Goal: Task Accomplishment & Management: Complete application form

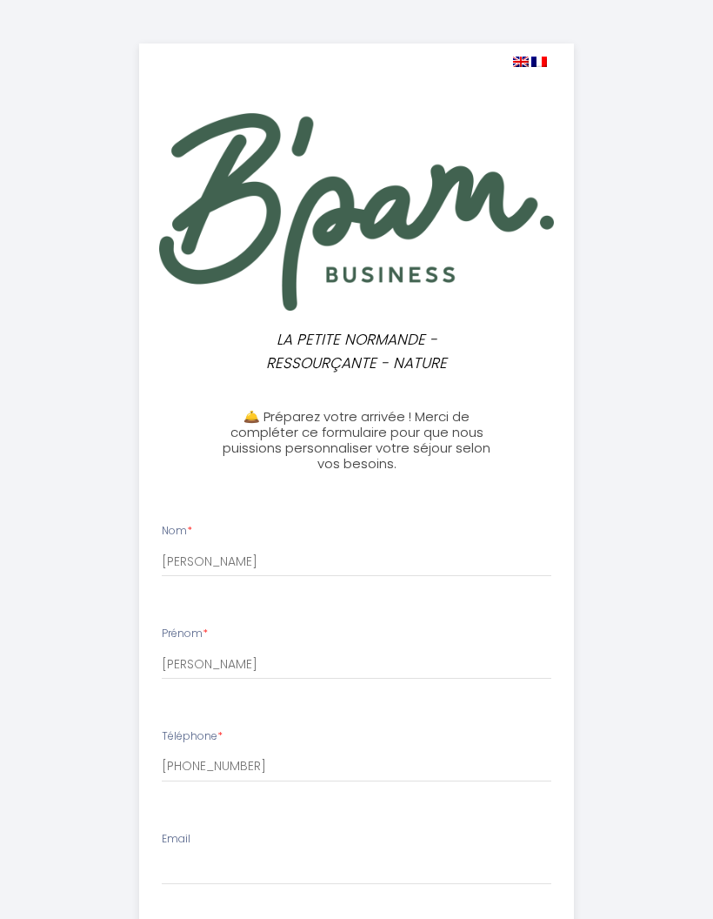
select select
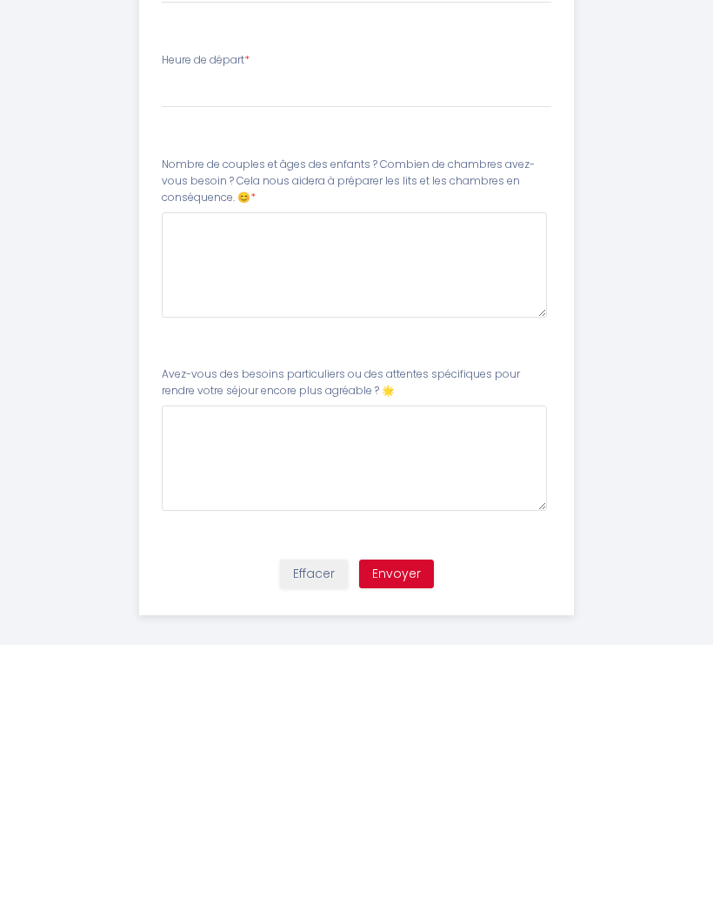
scroll to position [918, 0]
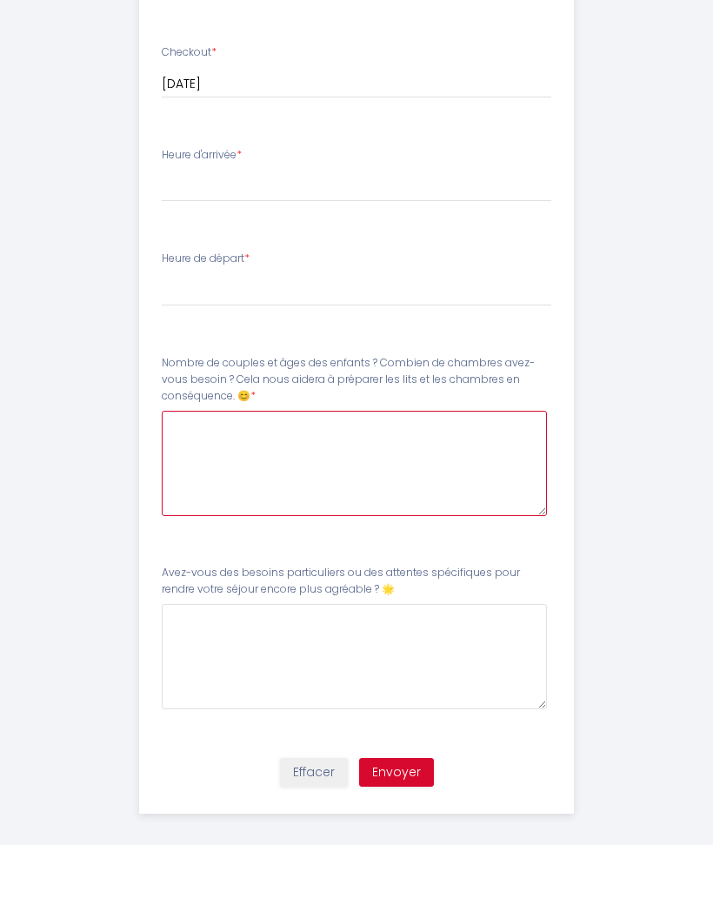
click at [463, 485] on 😊8 at bounding box center [354, 537] width 385 height 105
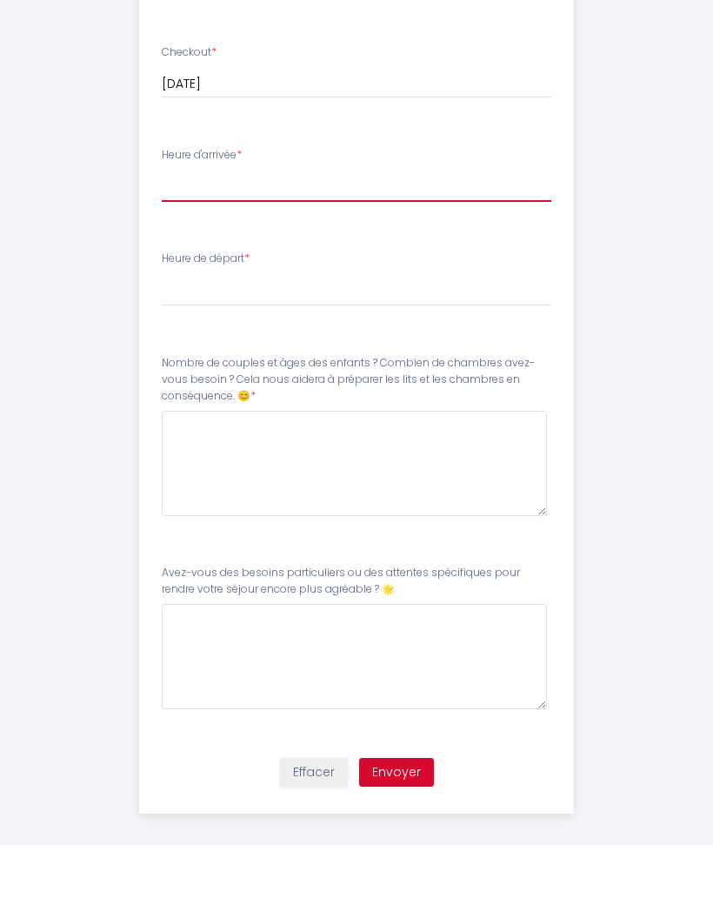
click at [201, 243] on select "17:00 17:30 18:00 18:30 19:00 19:30 20:00 20:30 21:00 21:30 22:00 22:30 23:00 2…" at bounding box center [357, 259] width 390 height 33
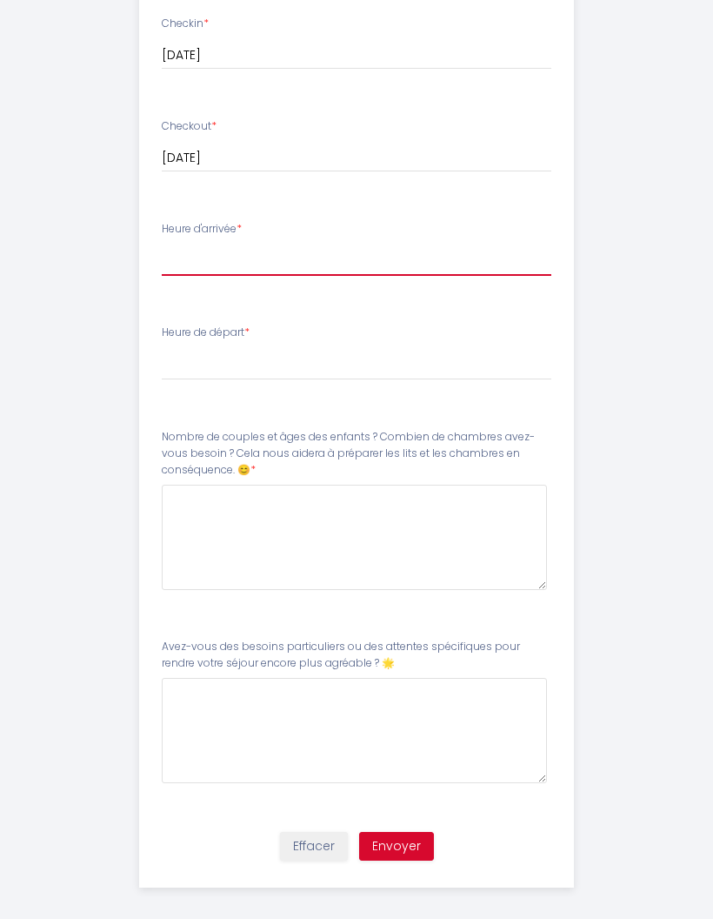
select select "17:00"
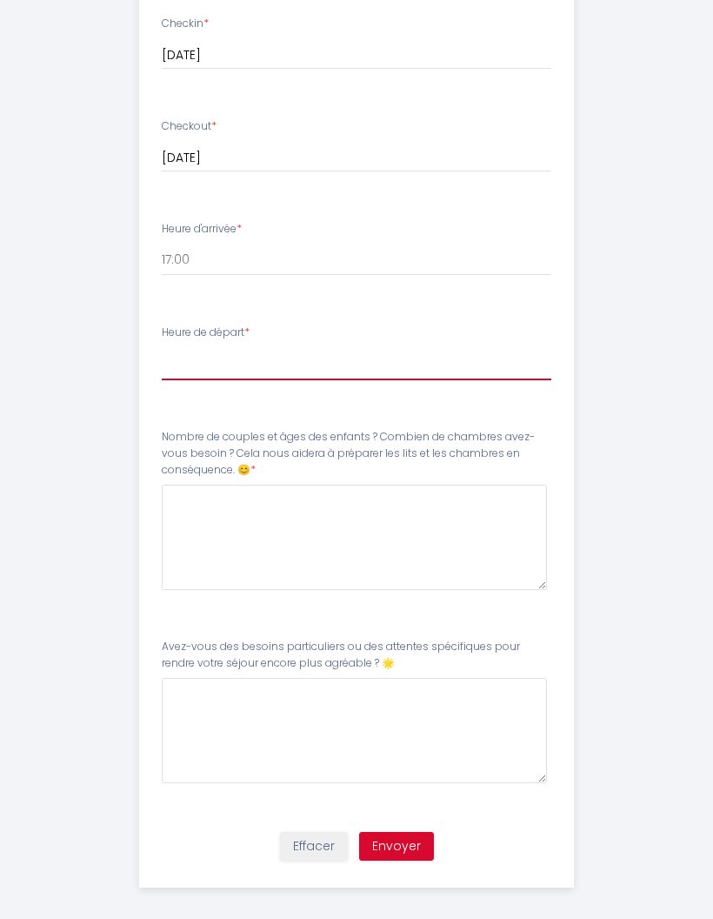
click at [184, 367] on select "00:00 00:30 01:00 01:30 02:00 02:30 03:00 03:30 04:00 04:30 05:00 05:30 06:00 0…" at bounding box center [357, 363] width 390 height 33
click at [184, 355] on select "00:00 00:30 01:00 01:30 02:00 02:30 03:00 03:30 04:00 04:30 05:00 05:30 06:00 0…" at bounding box center [357, 363] width 390 height 33
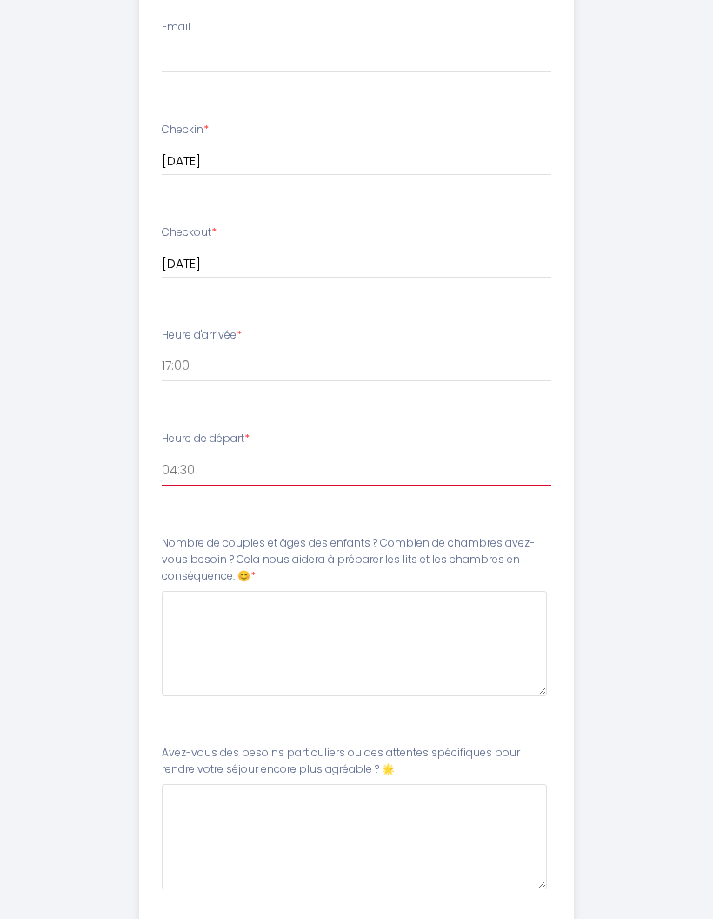
scroll to position [803, 0]
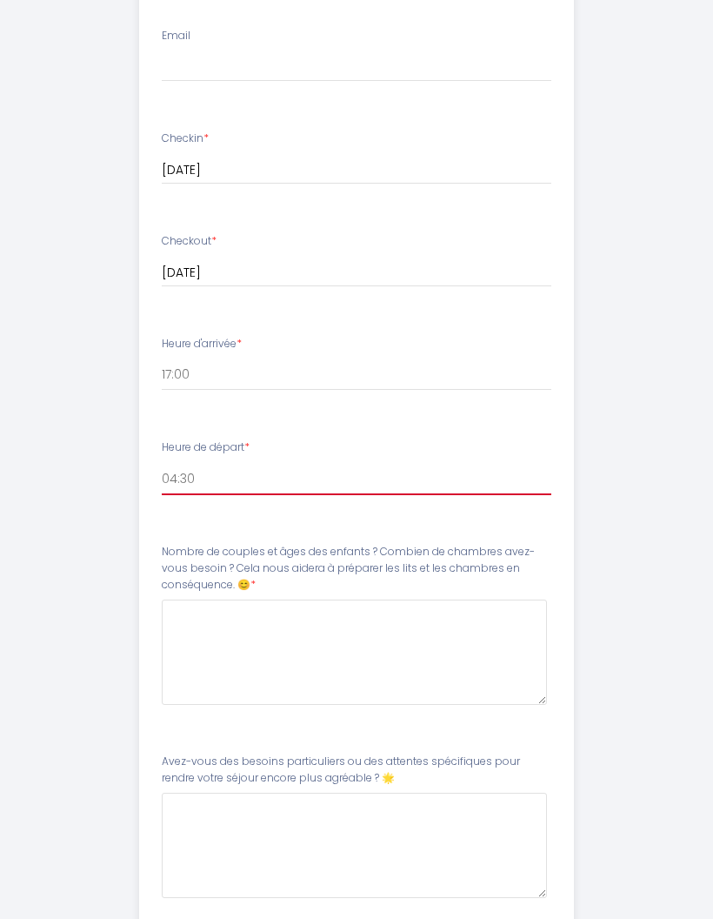
click at [381, 475] on select "00:00 00:30 01:00 01:30 02:00 02:30 03:00 03:30 04:00 04:30 05:00 05:30 06:00 0…" at bounding box center [357, 478] width 390 height 33
select select "11:00"
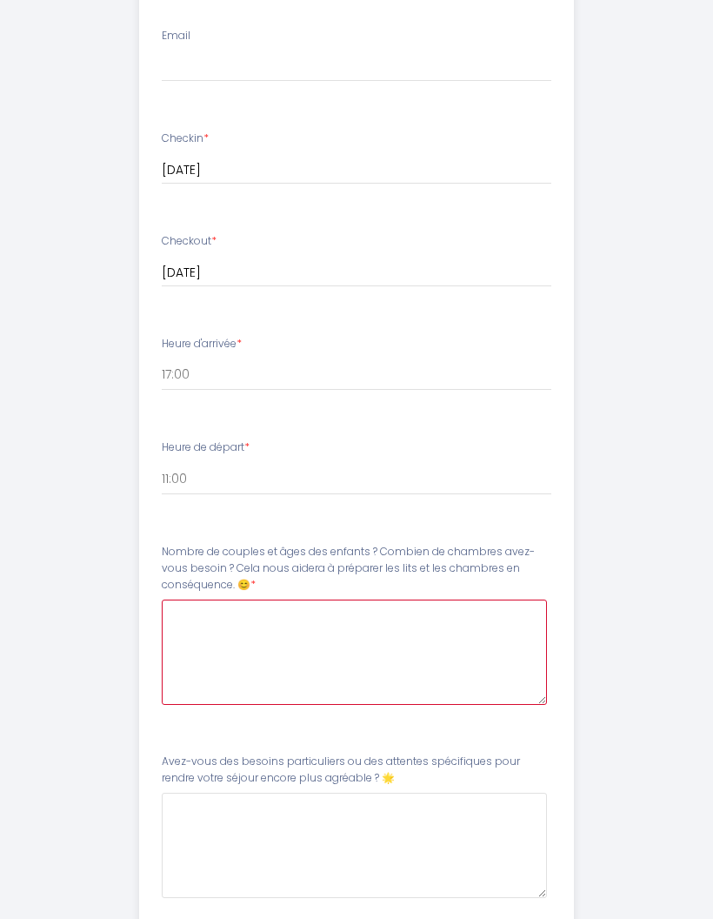
click at [195, 643] on 😊8 at bounding box center [354, 651] width 385 height 105
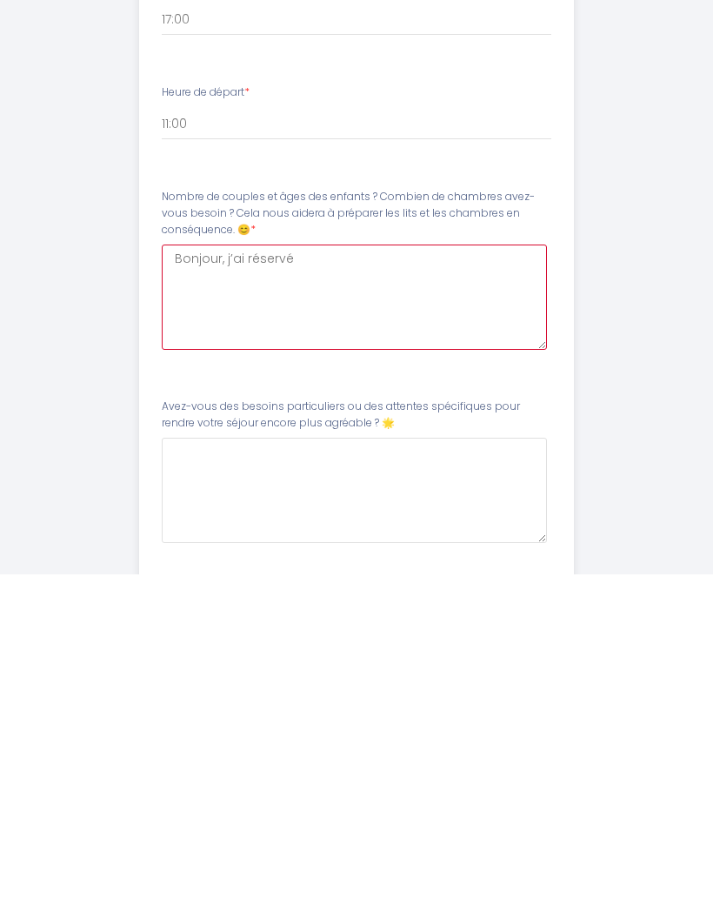
scroll to position [918, 0]
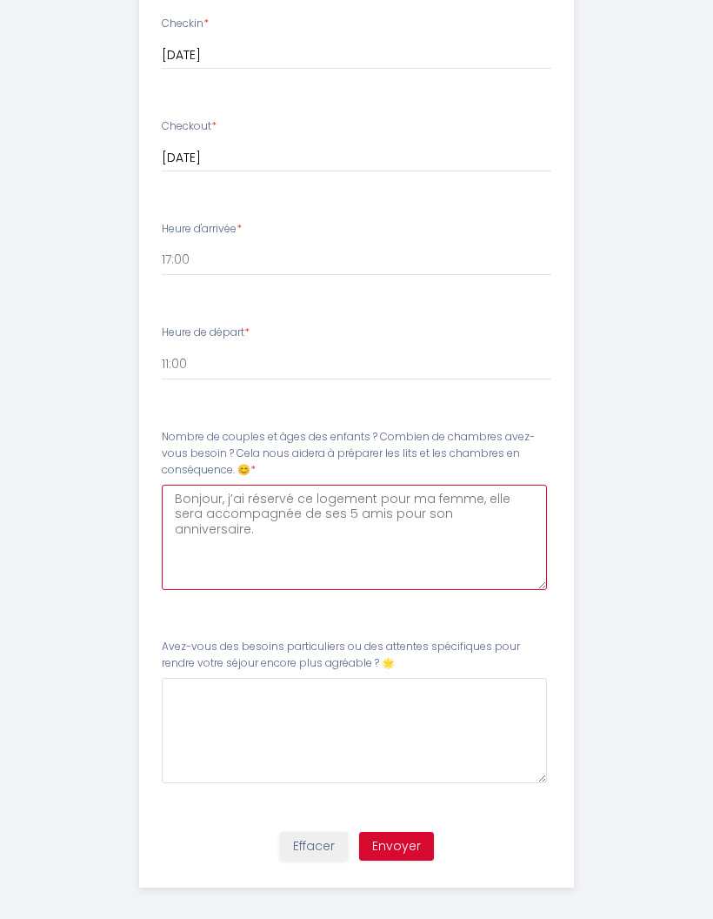
click at [314, 499] on 😊8 "Bonjour, j’ai réservé ce logement pour ma femme, elle sera accompagnée de ses 5…" at bounding box center [354, 537] width 385 height 105
click at [514, 508] on 😊8 "Bonjour, j’ai réservé ce logement pour ma femme, elle sera accompagnée de ses 4…" at bounding box center [354, 537] width 385 height 105
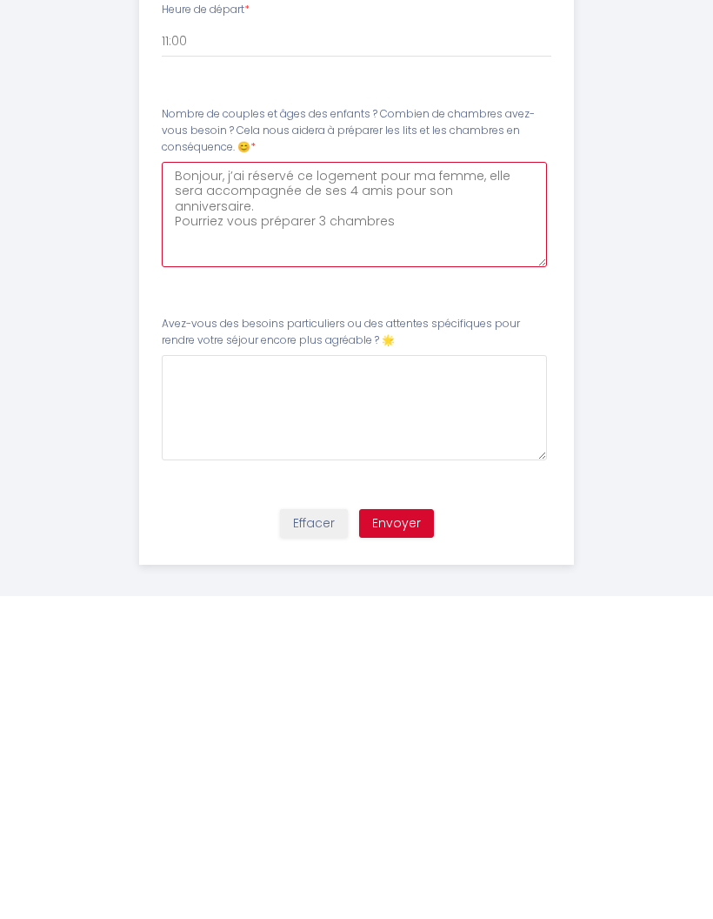
type 😊8 "Bonjour, j’ai réservé ce logement pour ma femme, elle sera accompagnée de ses 4…"
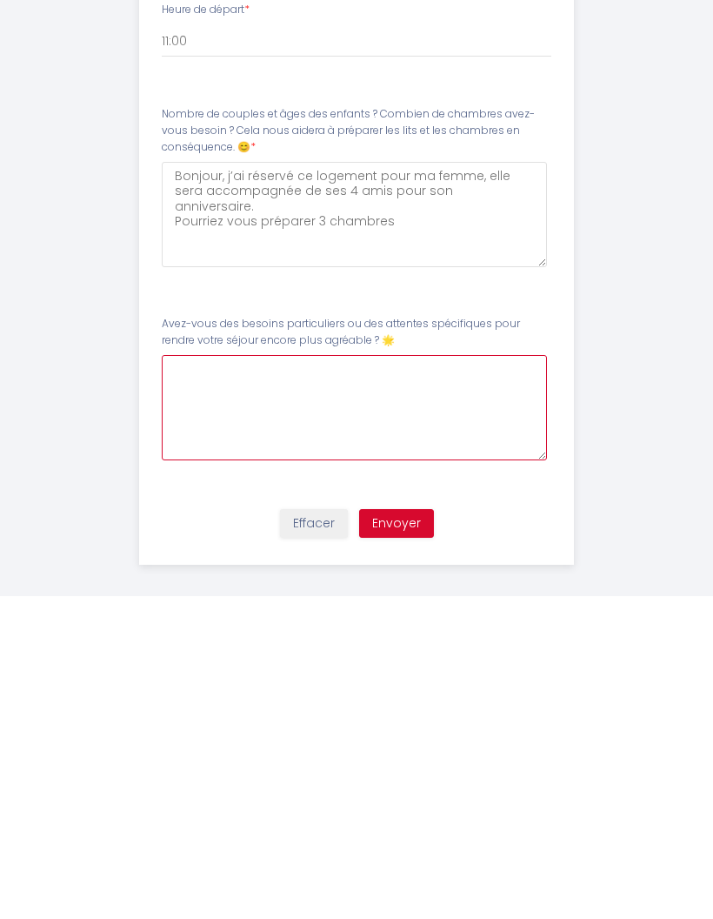
click at [200, 678] on 🌟9 at bounding box center [354, 730] width 385 height 105
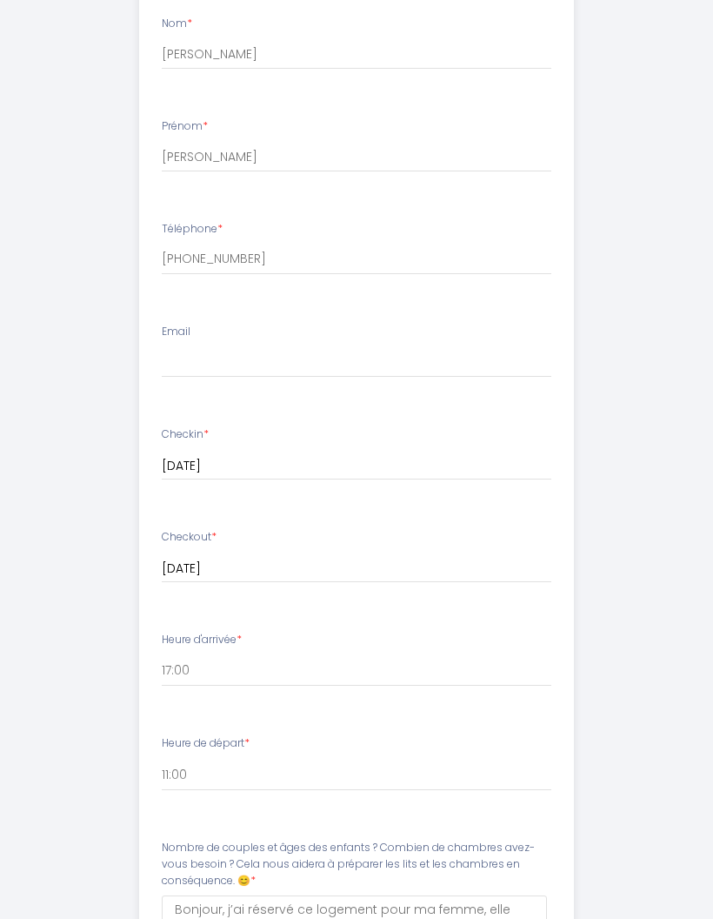
scroll to position [461, 0]
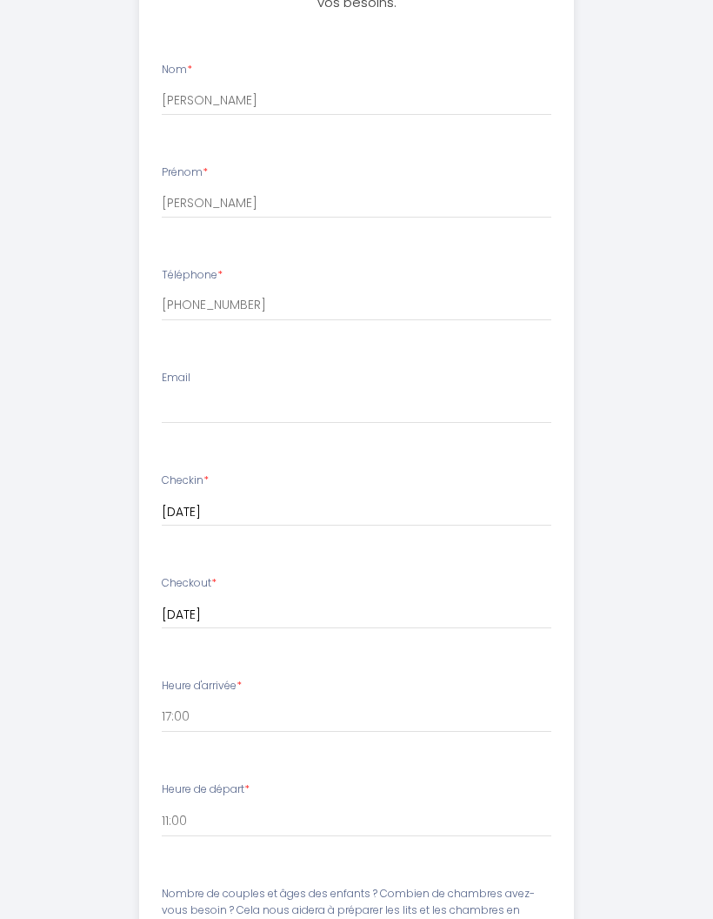
type 🌟9 "Nous souhaiterons savoir si c est possible de faire du feu dans votre cheminée …"
click at [509, 297] on input "[PHONE_NUMBER]" at bounding box center [357, 305] width 390 height 31
type input "[PHONE_NUMBER]"
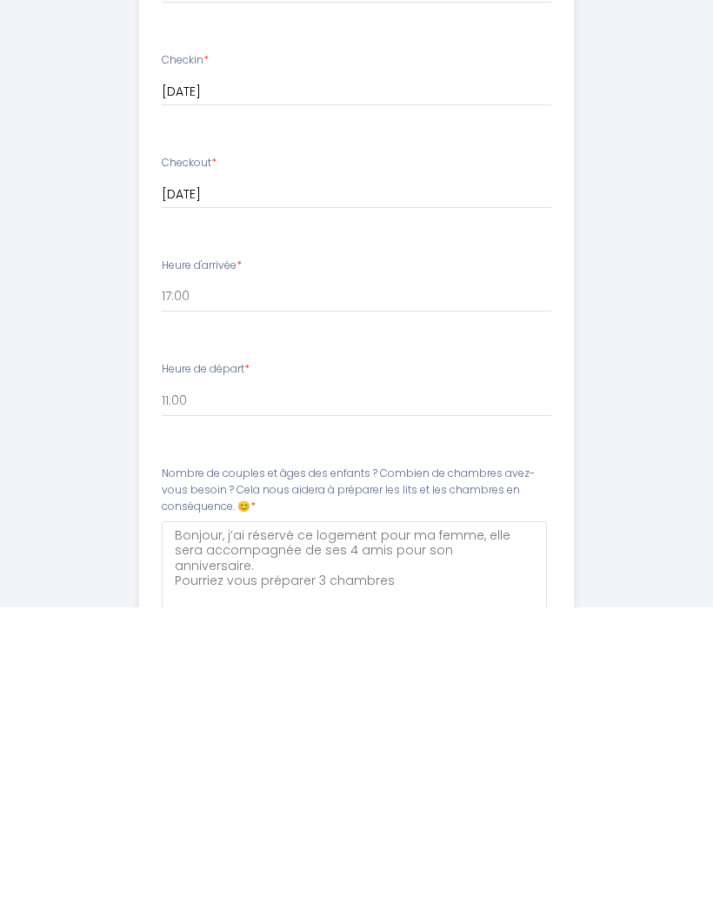
scroll to position [918, 0]
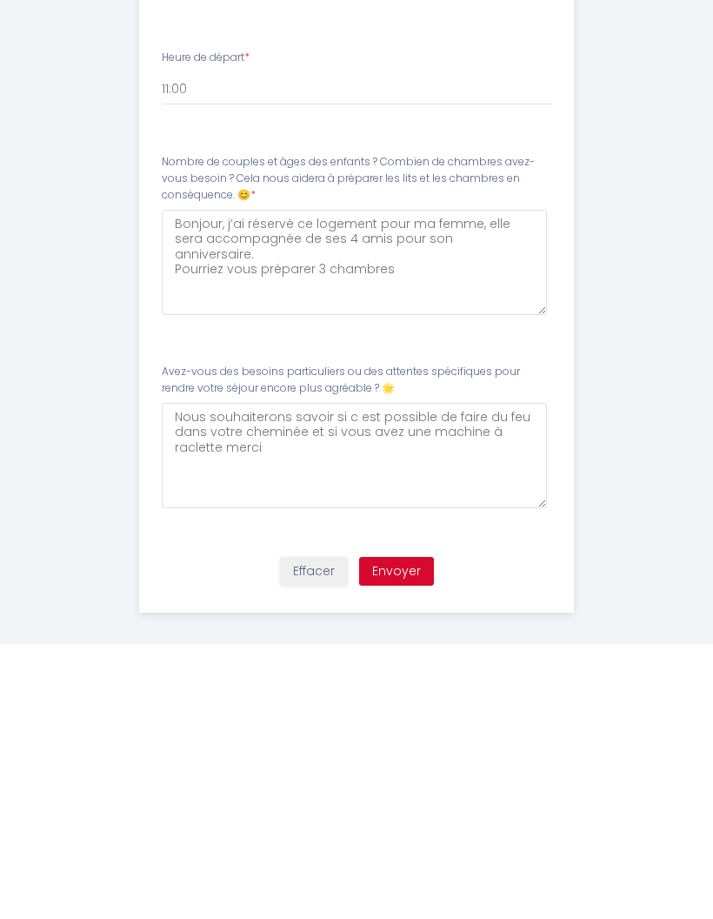
click at [387, 832] on button "Envoyer" at bounding box center [396, 847] width 75 height 30
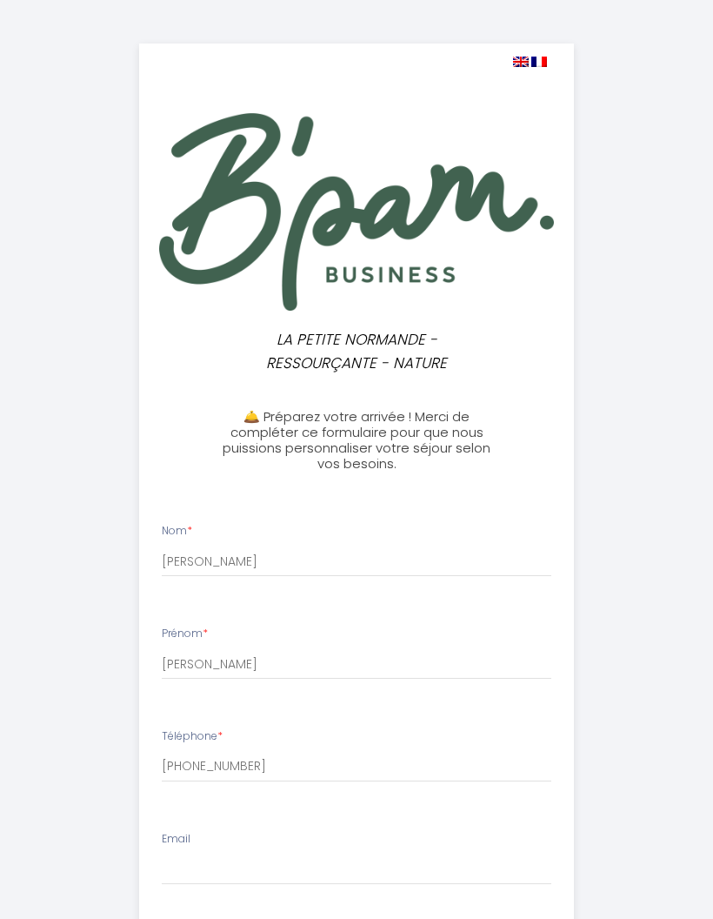
scroll to position [70, 0]
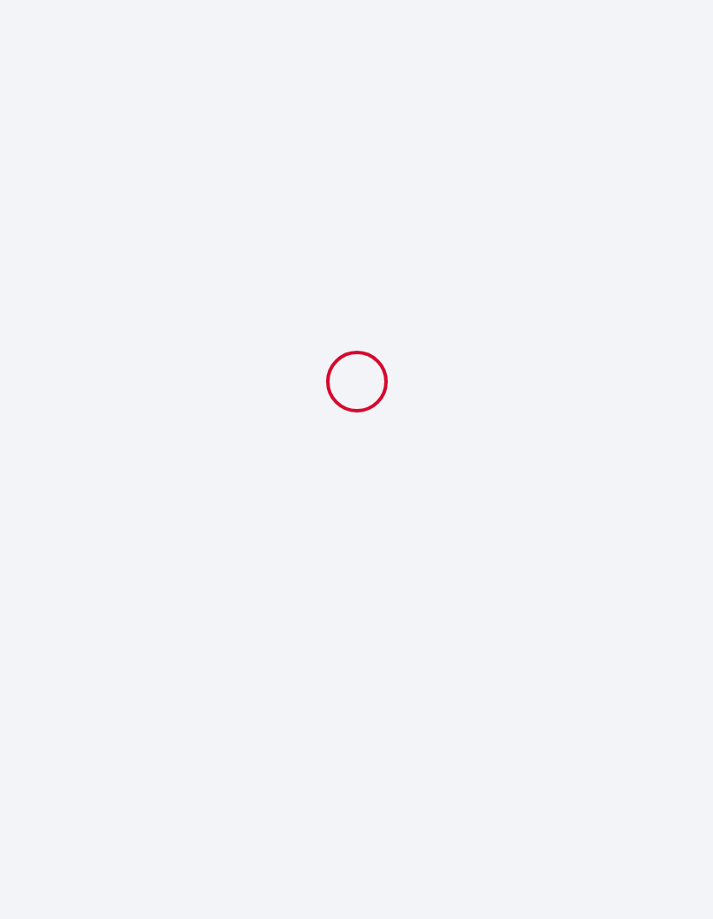
select select "11:00"
